Goal: Go to known website

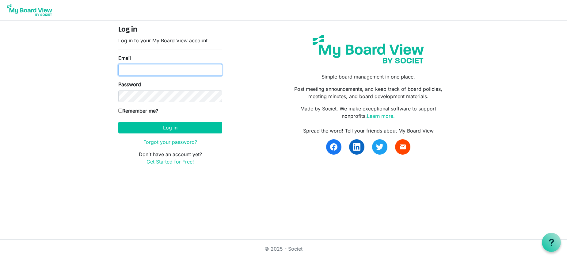
click at [133, 73] on input "Email" at bounding box center [170, 70] width 104 height 12
type input "kayhubbard@gmail.com"
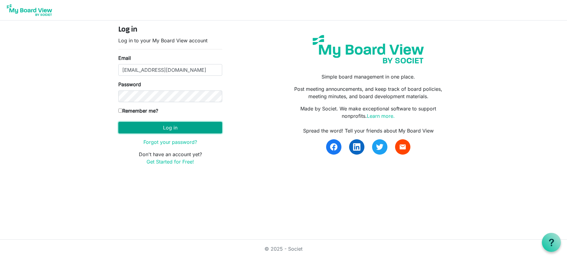
click at [175, 130] on button "Log in" at bounding box center [170, 128] width 104 height 12
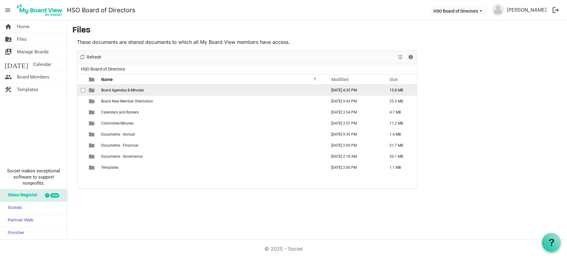
click at [129, 92] on span "Board Agendas & Minutes" at bounding box center [122, 90] width 43 height 4
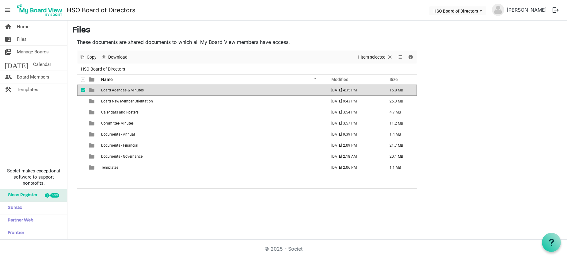
click at [83, 90] on span "checkbox" at bounding box center [83, 90] width 4 height 4
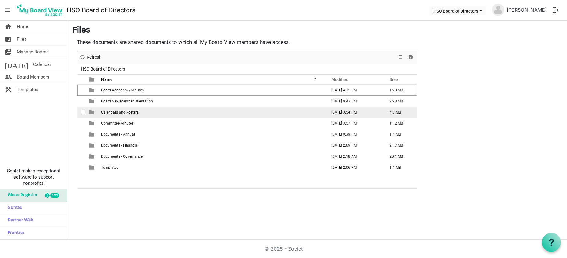
click at [126, 112] on span "Calendars and Rosters" at bounding box center [119, 112] width 37 height 4
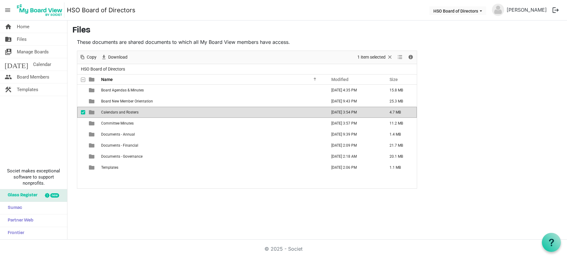
click at [126, 113] on span "Calendars and Rosters" at bounding box center [119, 112] width 37 height 4
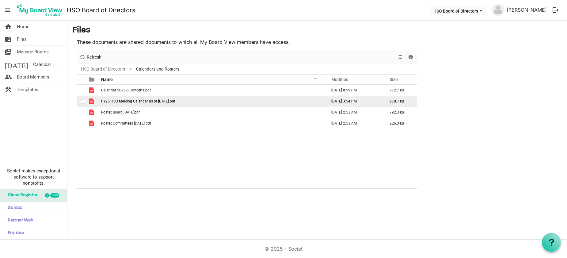
click at [152, 102] on span "FY25 HSO Meeting Calendar as of [DATE].pdf" at bounding box center [138, 101] width 74 height 4
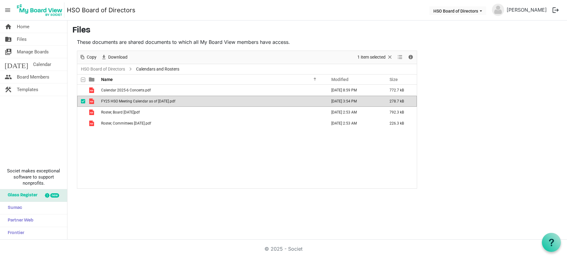
click at [152, 102] on span "FY25 HSO Meeting Calendar as of [DATE].pdf" at bounding box center [138, 101] width 74 height 4
